Goal: Transaction & Acquisition: Subscribe to service/newsletter

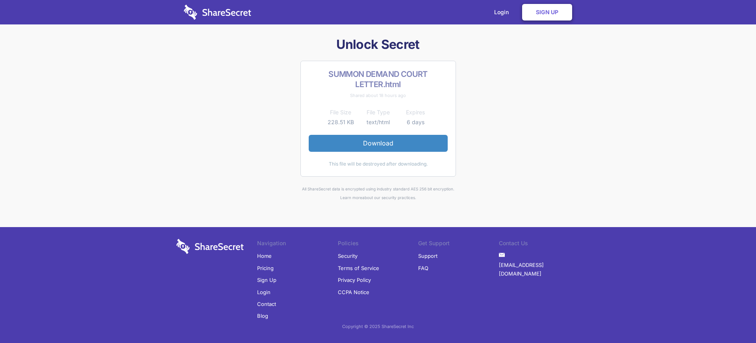
click at [267, 280] on link "Sign Up" at bounding box center [266, 280] width 19 height 12
click at [504, 12] on link "Login" at bounding box center [504, 12] width 34 height 24
click at [547, 12] on link "Sign Up" at bounding box center [547, 12] width 50 height 17
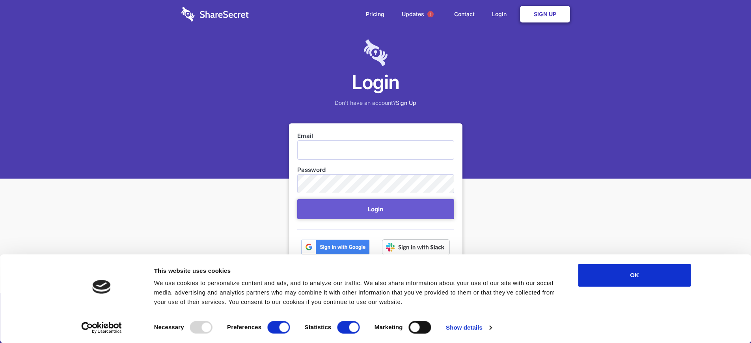
click at [544, 14] on link "Sign Up" at bounding box center [545, 14] width 50 height 17
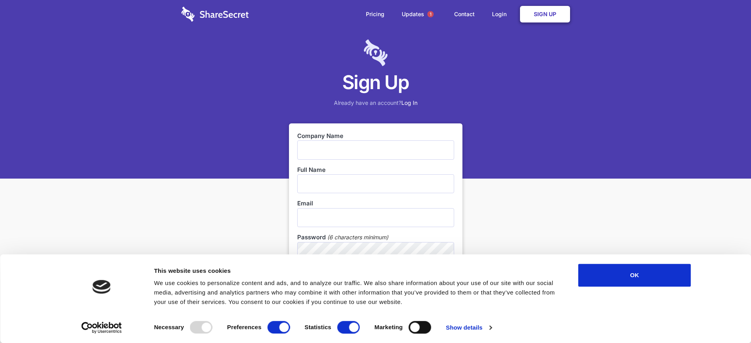
click at [544, 14] on link "Sign Up" at bounding box center [545, 14] width 50 height 17
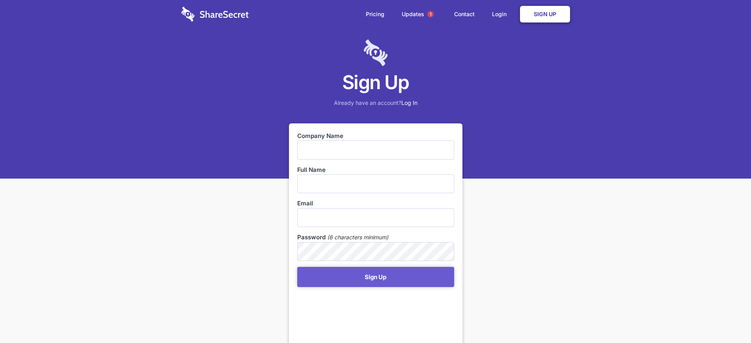
click at [544, 14] on link "Sign Up" at bounding box center [545, 14] width 50 height 17
